Goal: Communication & Community: Answer question/provide support

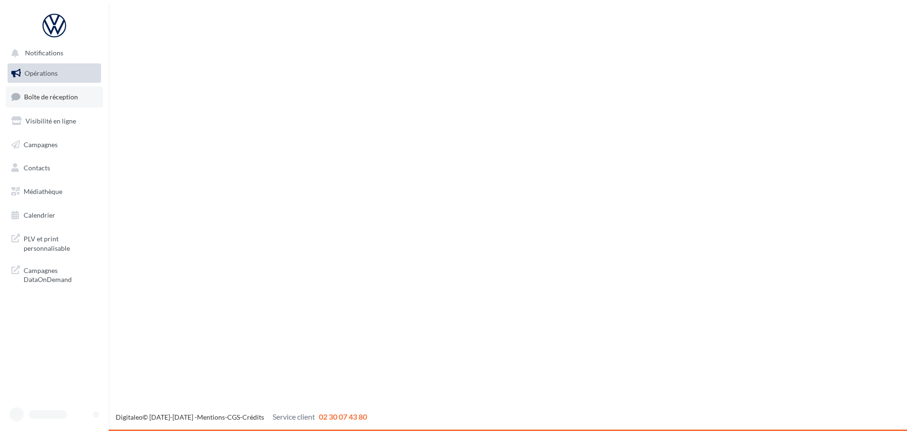
click at [59, 98] on span "Boîte de réception" at bounding box center [51, 97] width 54 height 8
click at [60, 98] on span "Boîte de réception" at bounding box center [51, 97] width 54 height 8
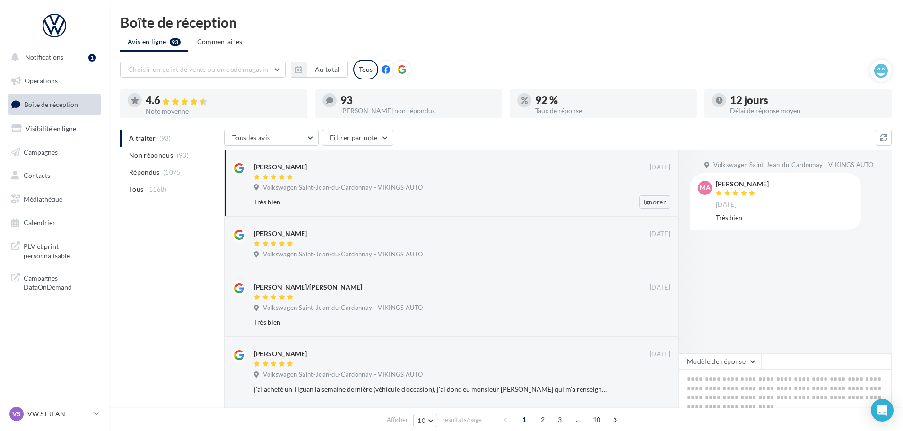
click at [375, 170] on div "[PERSON_NAME]" at bounding box center [452, 166] width 396 height 10
click at [607, 196] on div "Très bien Ignorer" at bounding box center [466, 201] width 424 height 13
click at [716, 366] on button "Modèle de réponse" at bounding box center [720, 361] width 82 height 16
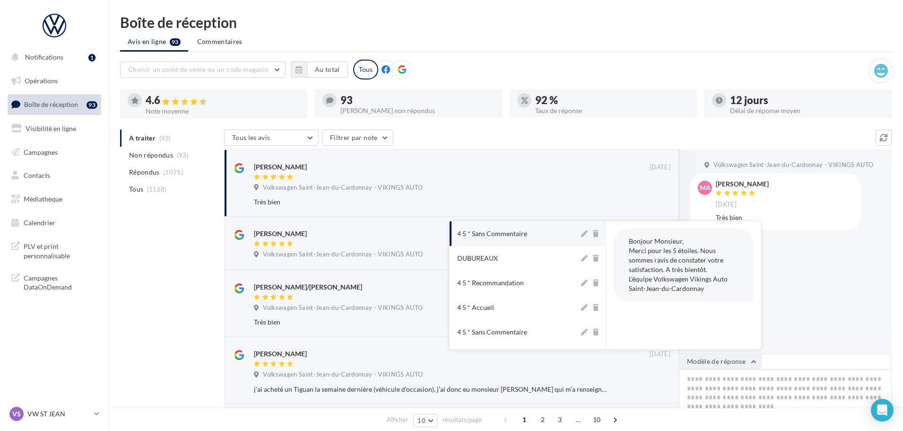
click at [716, 366] on button "Modèle de réponse" at bounding box center [720, 361] width 82 height 16
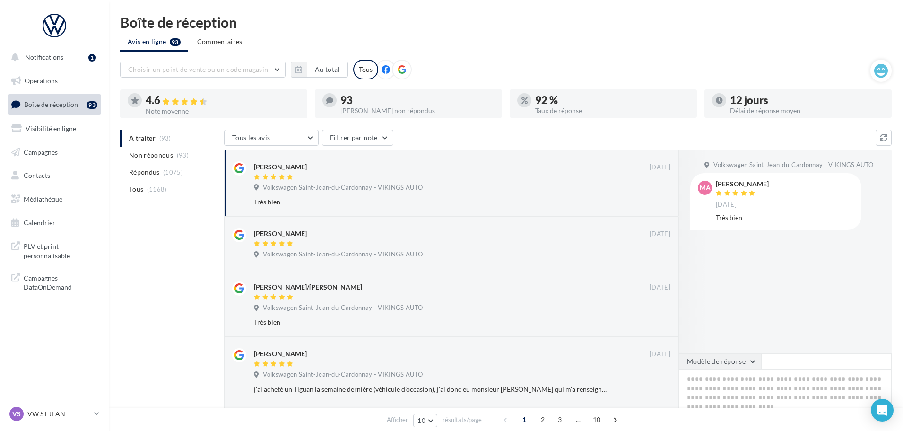
click at [716, 366] on button "Modèle de réponse" at bounding box center [720, 361] width 82 height 16
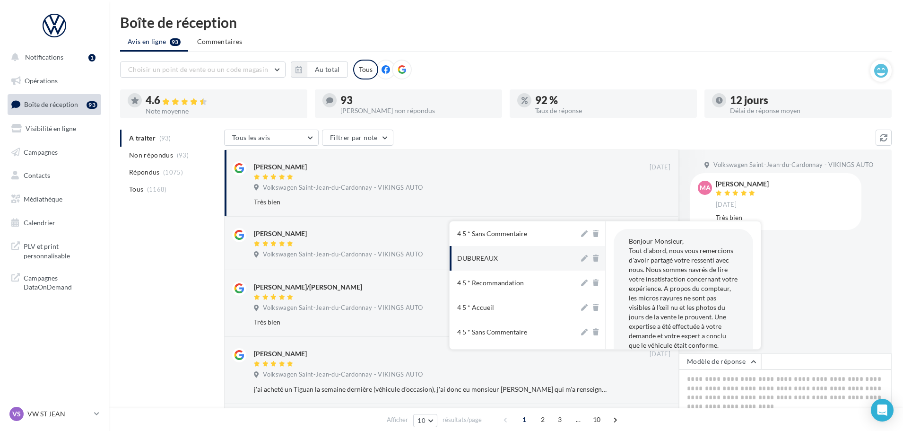
scroll to position [47, 0]
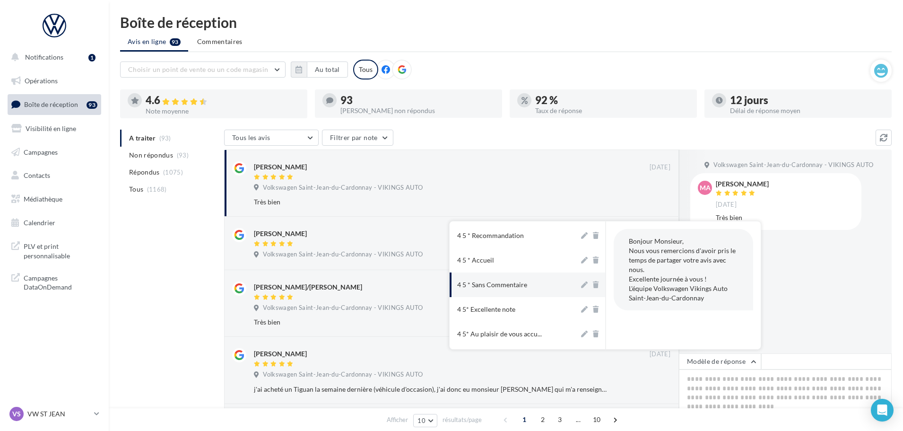
click at [514, 284] on div "4 5 * Sans Commentaire" at bounding box center [492, 284] width 70 height 9
type textarea "**********"
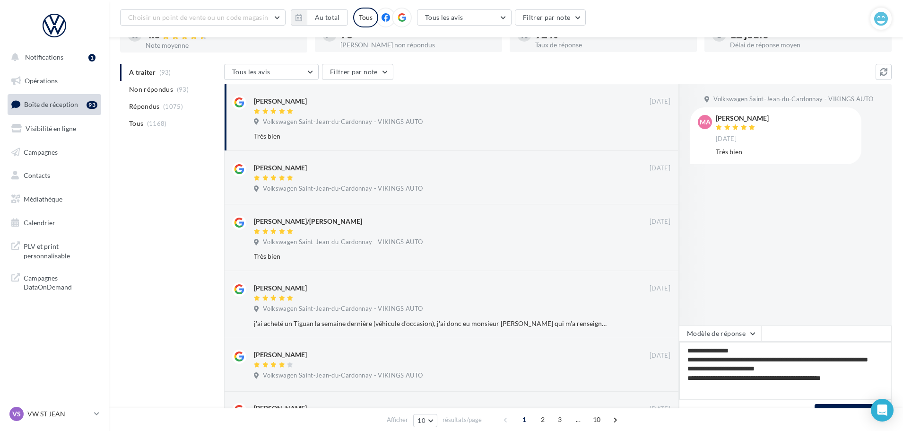
scroll to position [95, 0]
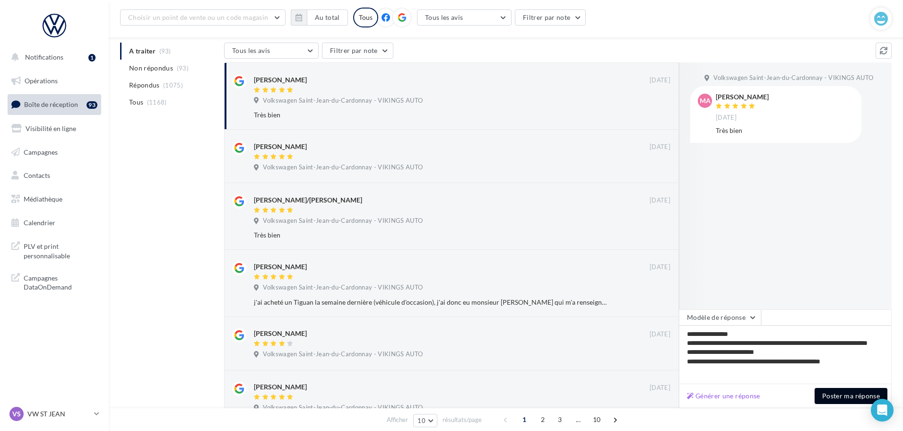
click at [847, 394] on button "Poster ma réponse" at bounding box center [850, 396] width 73 height 16
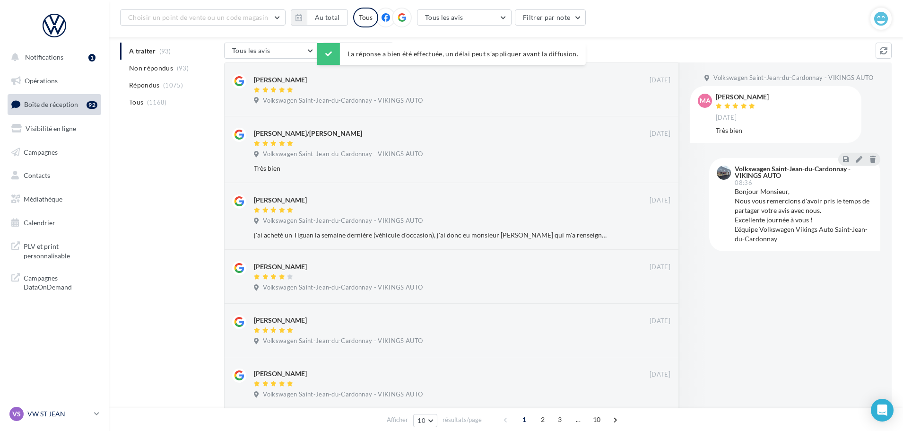
click at [67, 416] on p "VW ST JEAN" at bounding box center [58, 413] width 63 height 9
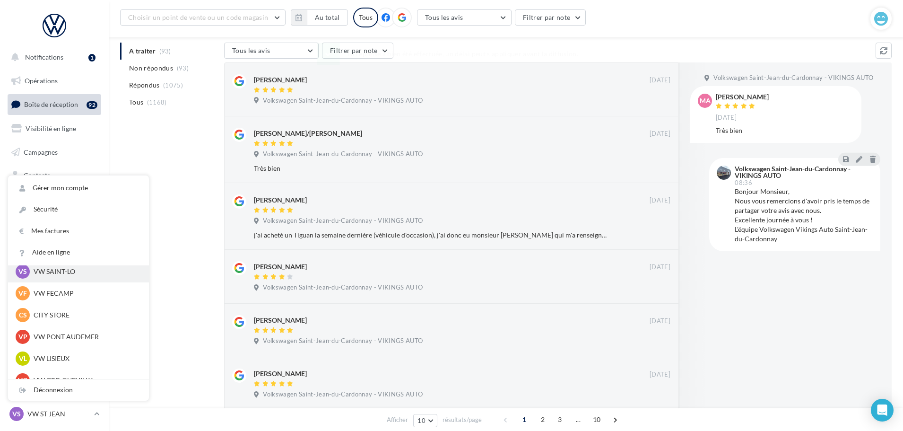
scroll to position [142, 0]
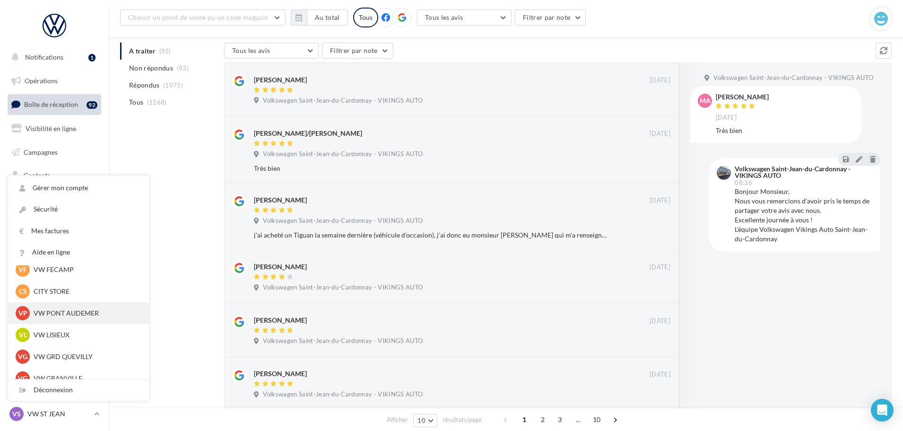
click at [63, 314] on p "VW PONT AUDEMER" at bounding box center [86, 312] width 104 height 9
